Goal: Find specific page/section: Find specific page/section

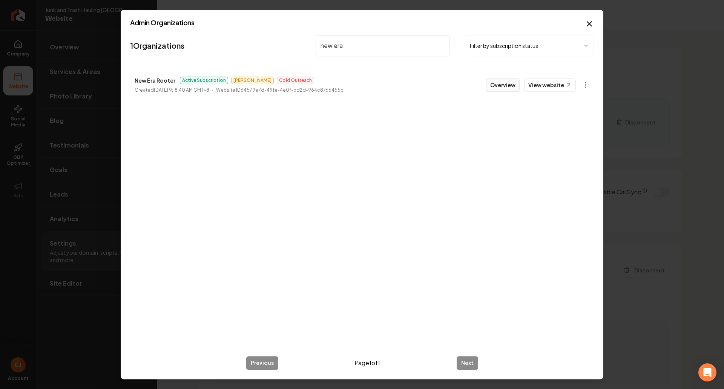
type input "new era"
click at [497, 89] on button "Overview" at bounding box center [503, 85] width 34 height 14
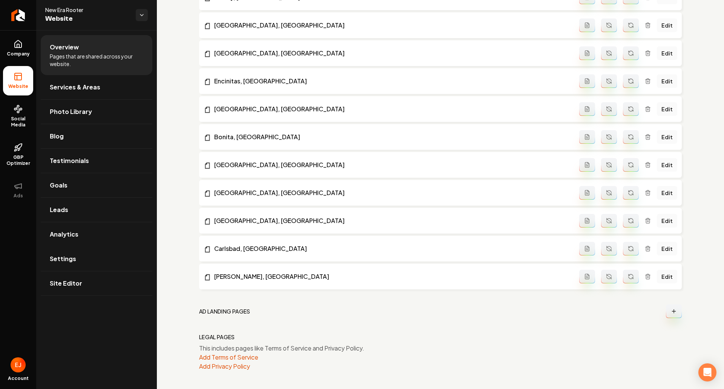
scroll to position [1154, 0]
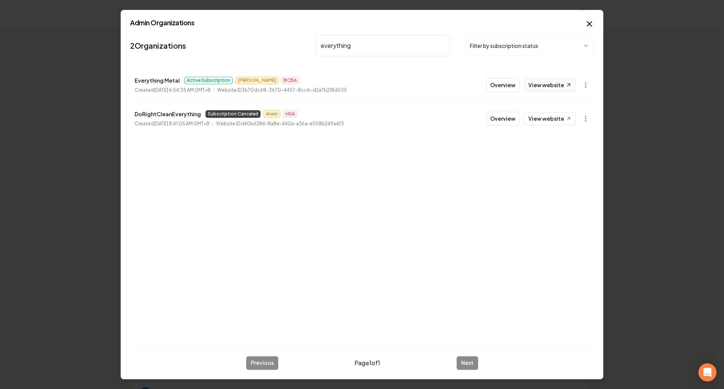
type input "everything"
click at [545, 89] on link "View website" at bounding box center [550, 84] width 52 height 13
